Goal: Navigation & Orientation: Find specific page/section

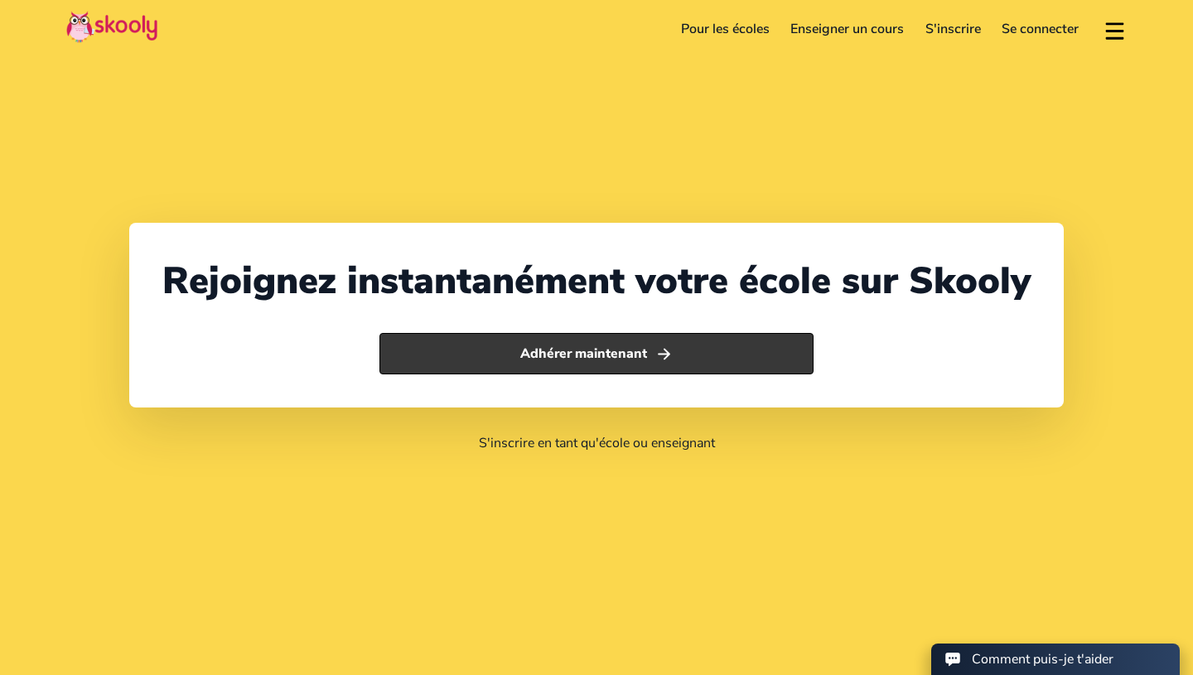
select select "212"
select select "[GEOGRAPHIC_DATA]"
select select "[GEOGRAPHIC_DATA]/[GEOGRAPHIC_DATA]"
click at [655, 359] on icon "Arrow Forward" at bounding box center [663, 353] width 17 height 17
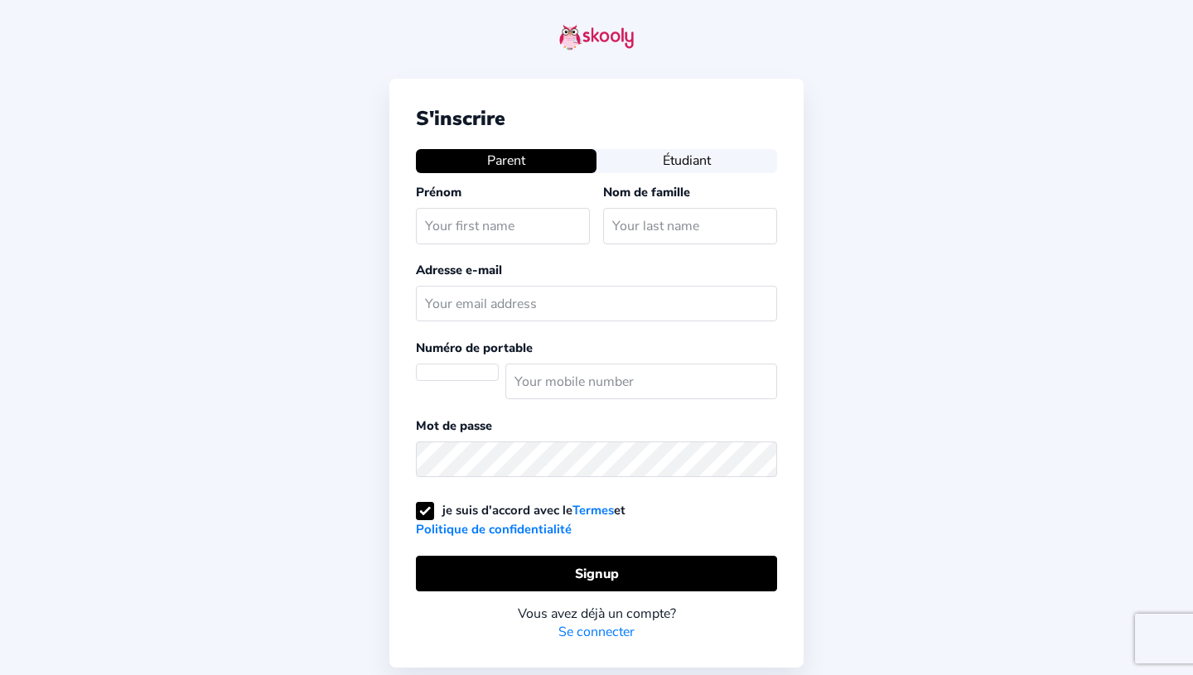
select select "MA"
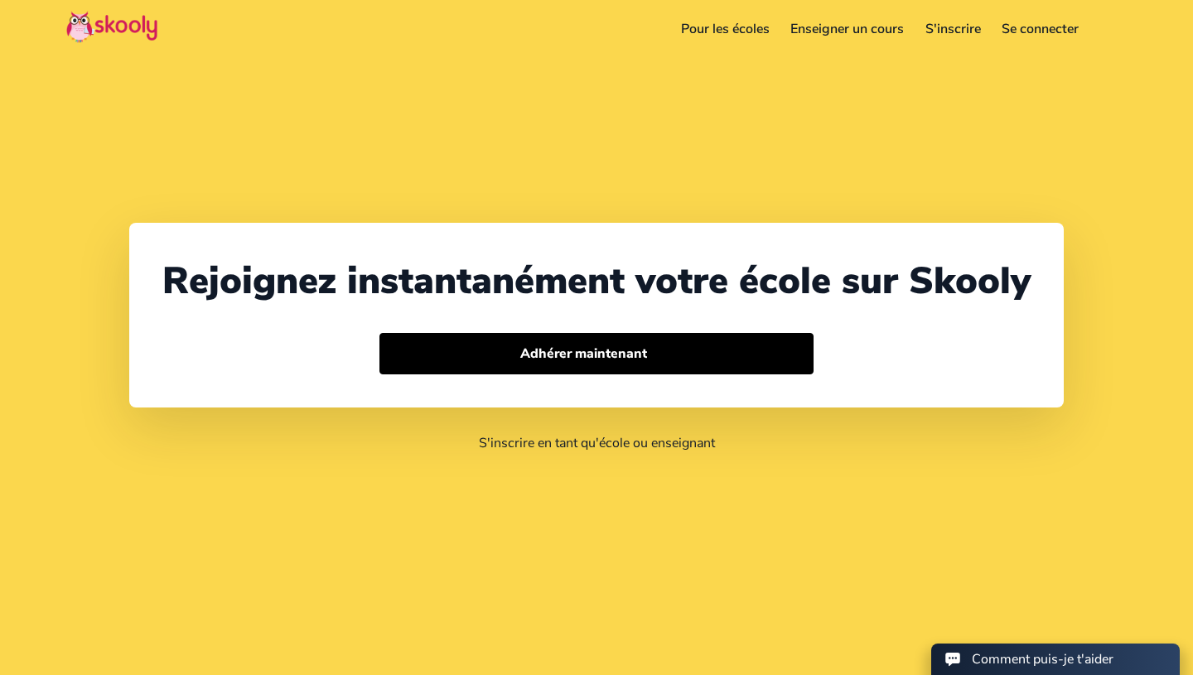
select select "212"
select select "[GEOGRAPHIC_DATA]"
select select "[GEOGRAPHIC_DATA]/[GEOGRAPHIC_DATA]"
click at [750, 31] on link "Pour les écoles" at bounding box center [725, 29] width 110 height 27
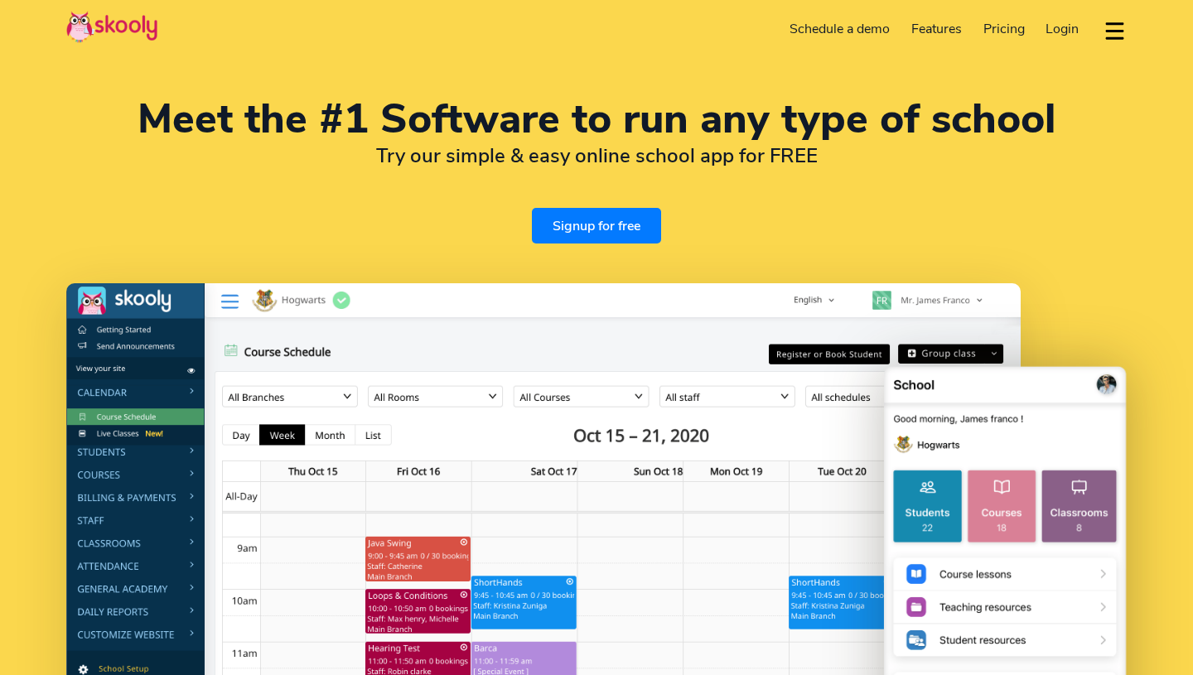
select select "en"
select select "212"
select select "[GEOGRAPHIC_DATA]"
select select "[GEOGRAPHIC_DATA]/[GEOGRAPHIC_DATA]"
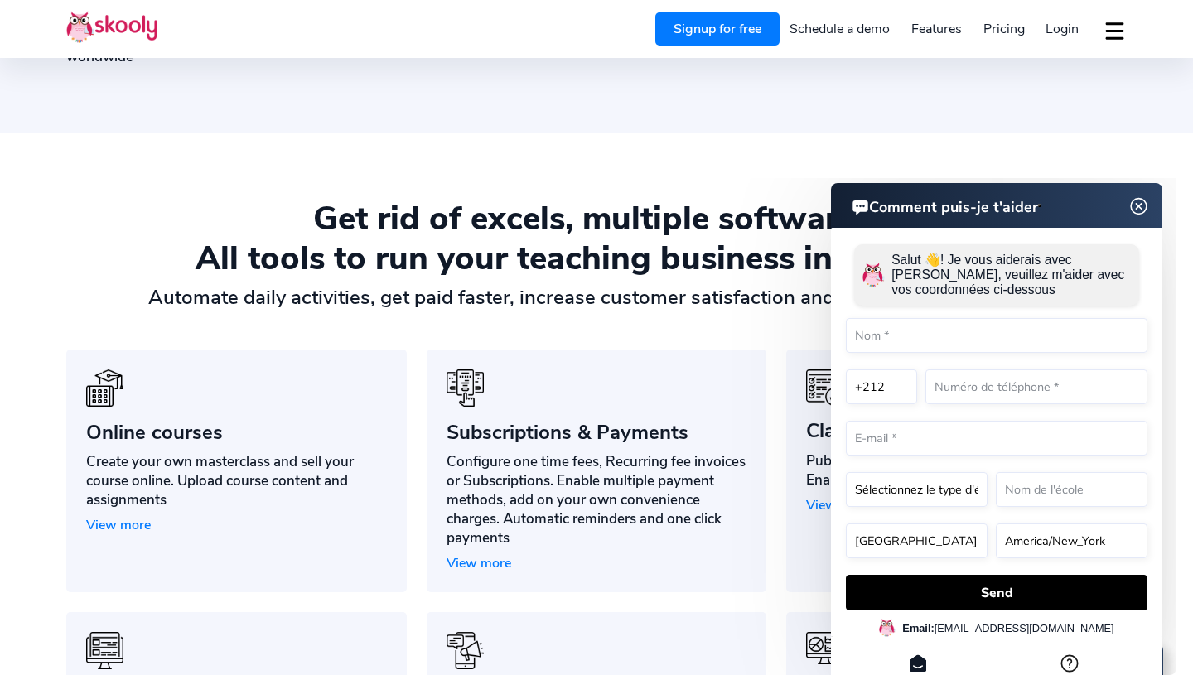
scroll to position [1053, 0]
